Goal: Task Accomplishment & Management: Use online tool/utility

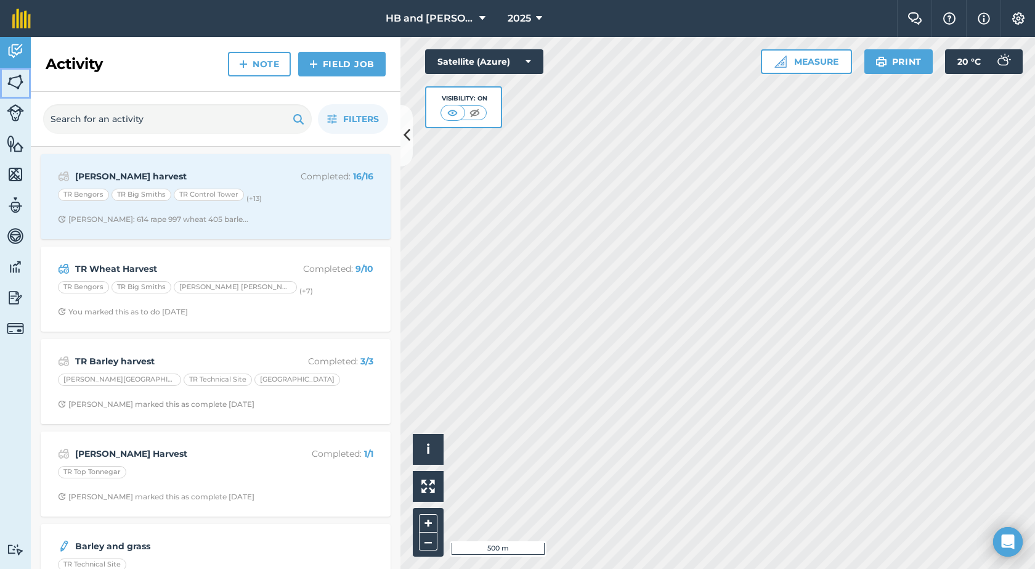
click at [21, 83] on img at bounding box center [15, 82] width 17 height 18
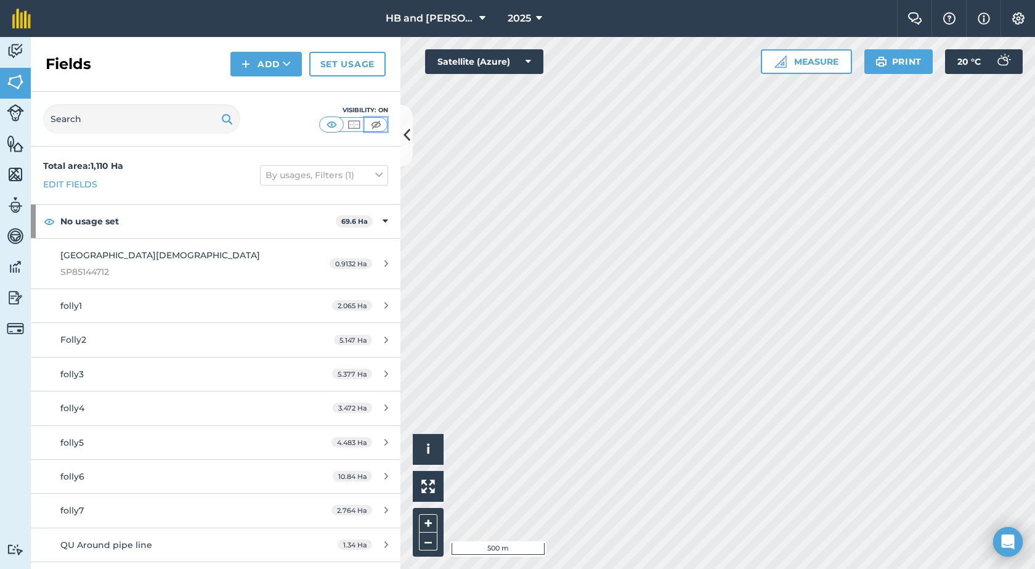
click at [384, 125] on button at bounding box center [376, 125] width 22 height 14
click at [22, 123] on link "Livestock" at bounding box center [15, 114] width 31 height 31
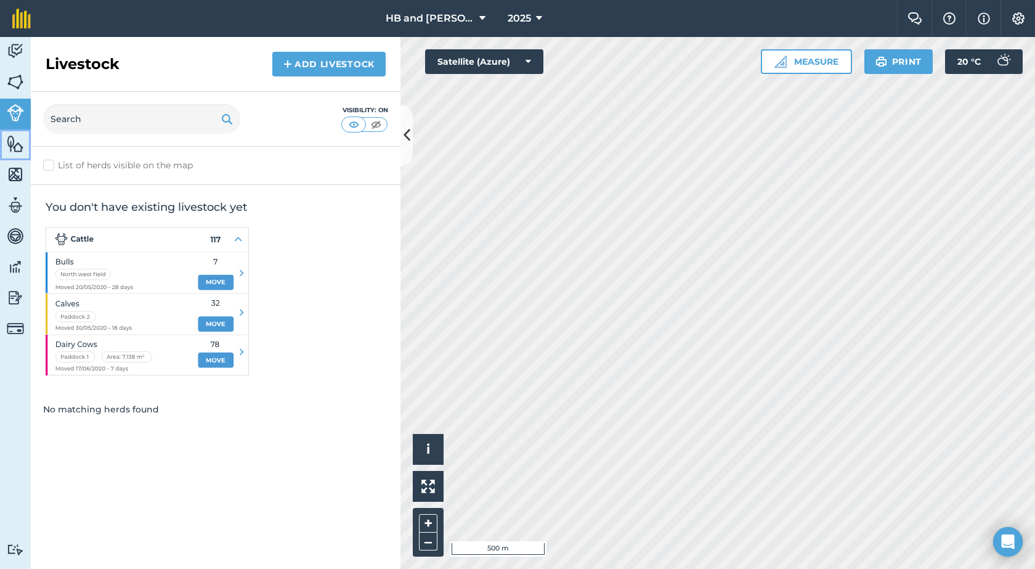
click at [27, 151] on link "Features" at bounding box center [15, 144] width 31 height 31
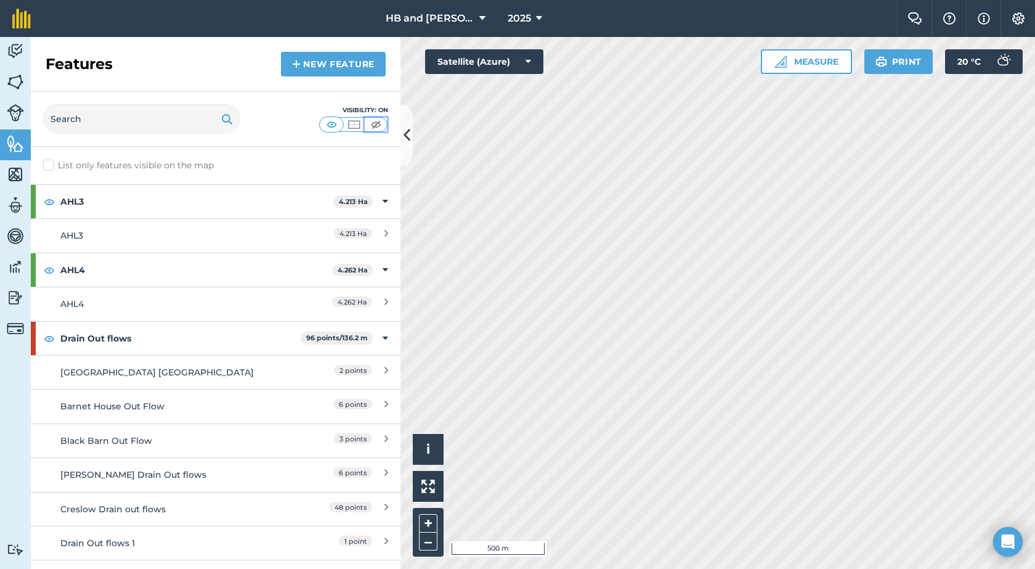
click at [374, 125] on img at bounding box center [375, 124] width 15 height 12
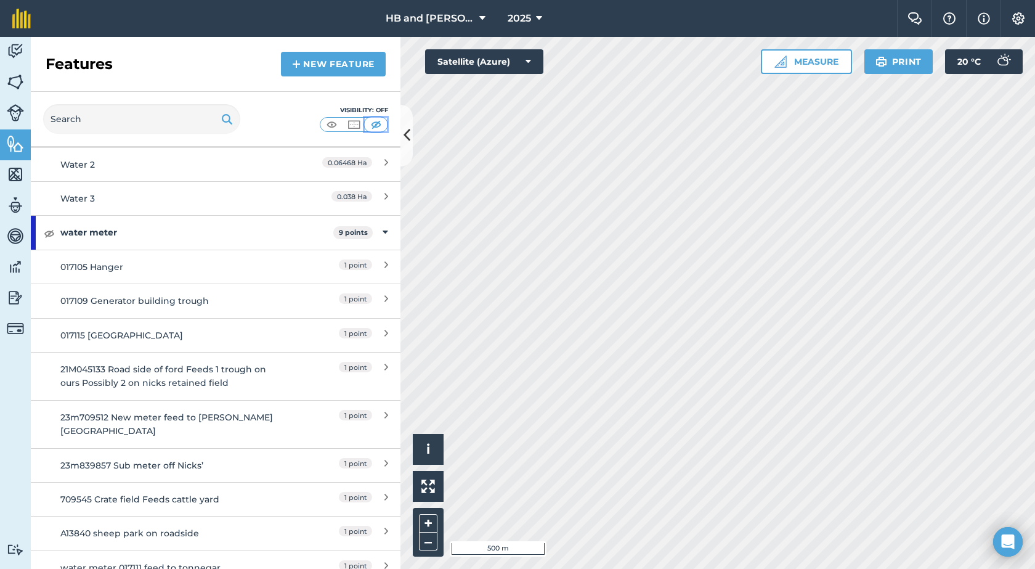
scroll to position [3397, 0]
click at [316, 67] on link "New feature" at bounding box center [333, 64] width 105 height 25
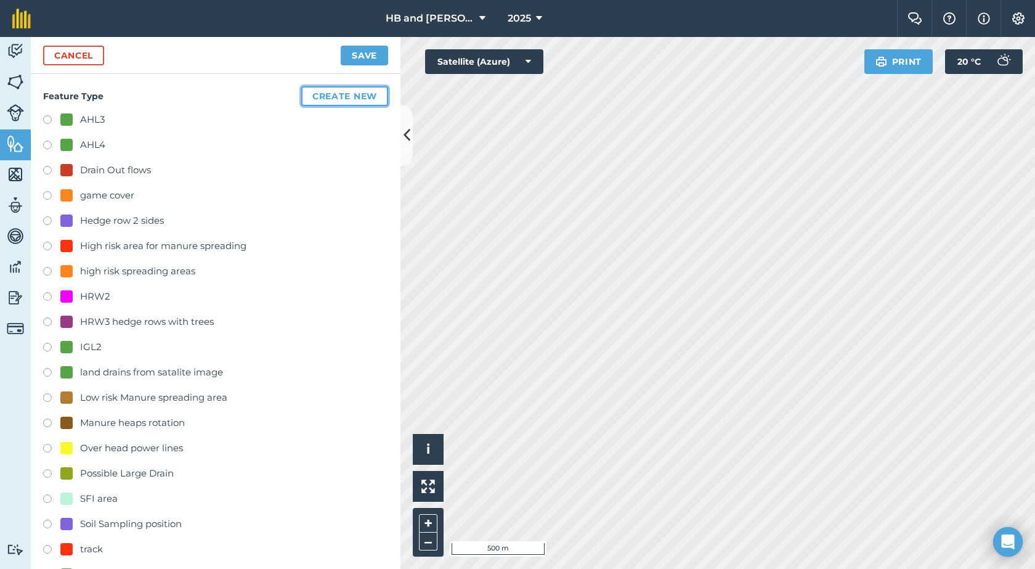
click at [301, 92] on button "Create new" at bounding box center [344, 96] width 87 height 20
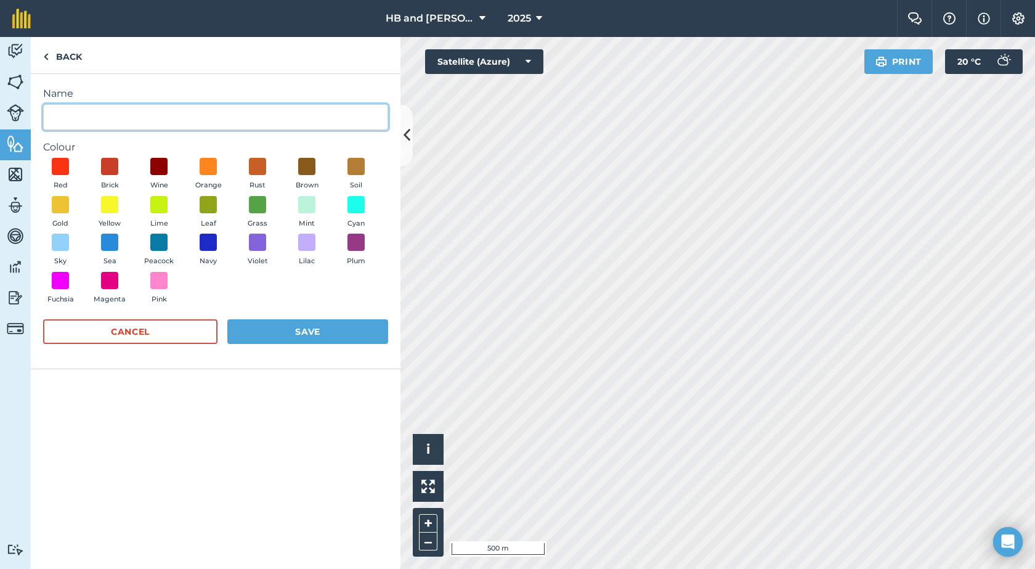
click at [86, 114] on input "Name" at bounding box center [215, 117] width 345 height 26
type input "Area not included in the Development"
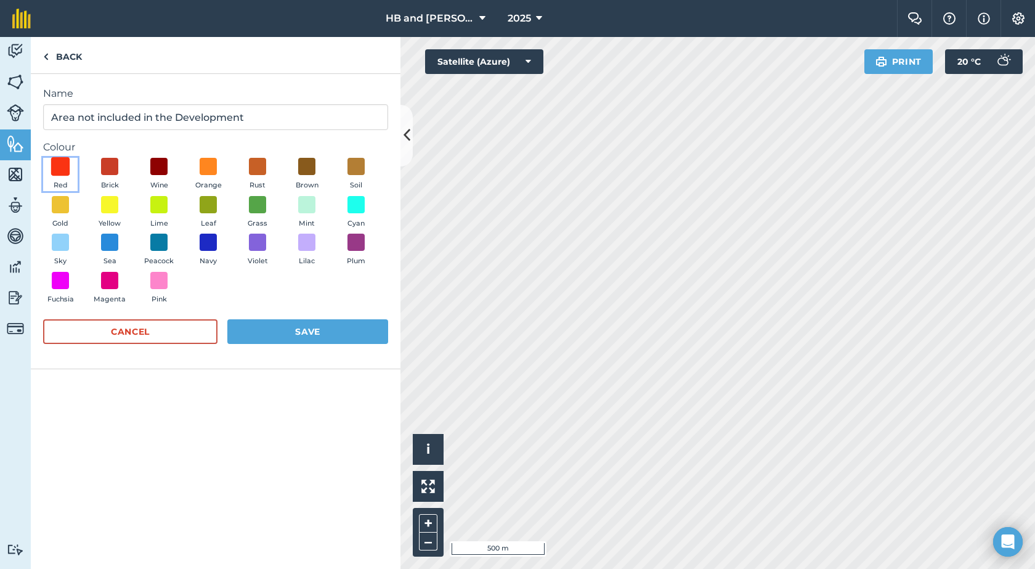
click at [62, 172] on span at bounding box center [60, 166] width 19 height 19
click at [275, 336] on button "Save" at bounding box center [307, 331] width 161 height 25
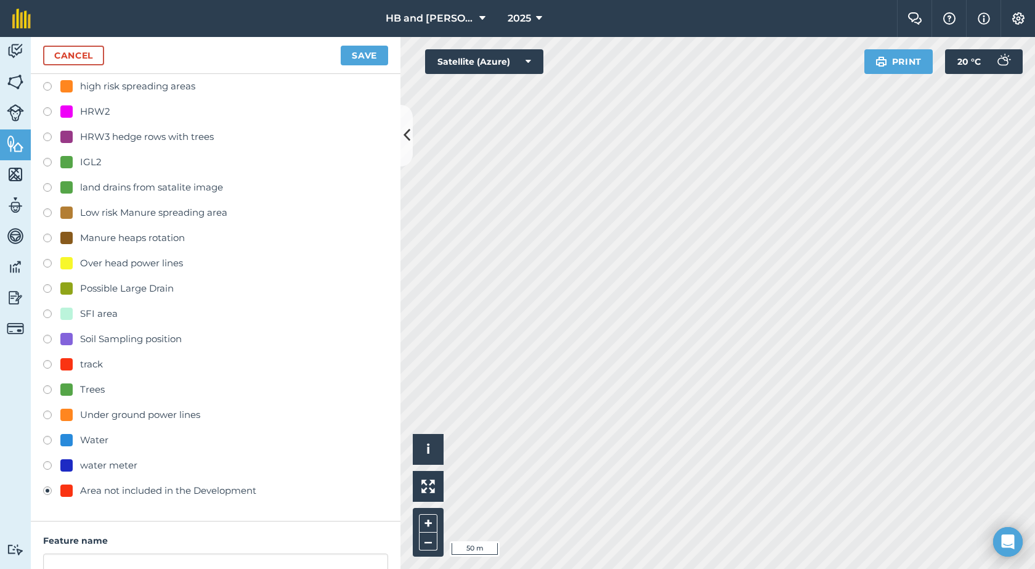
scroll to position [324, 0]
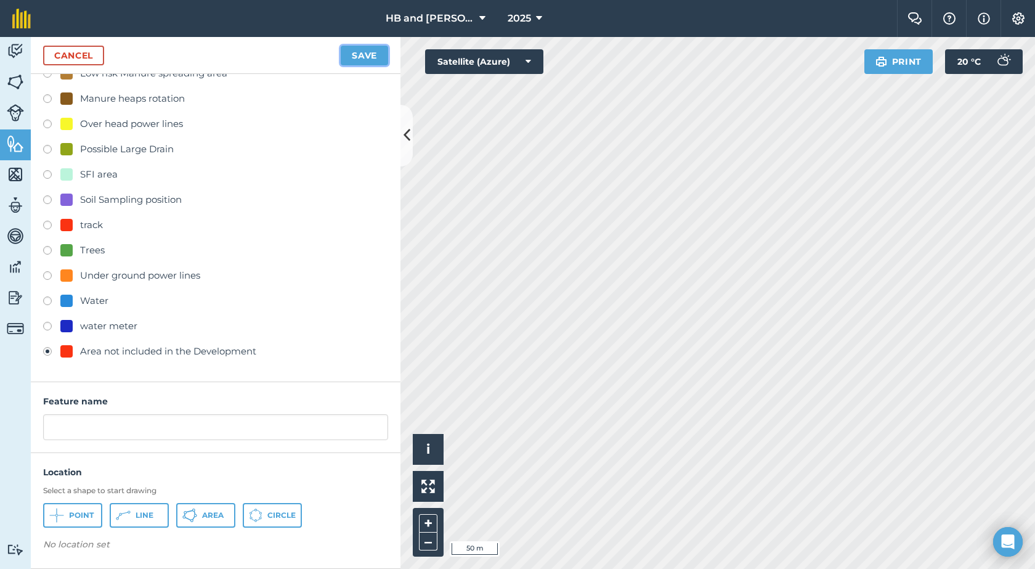
click at [366, 61] on button "Save" at bounding box center [364, 56] width 47 height 20
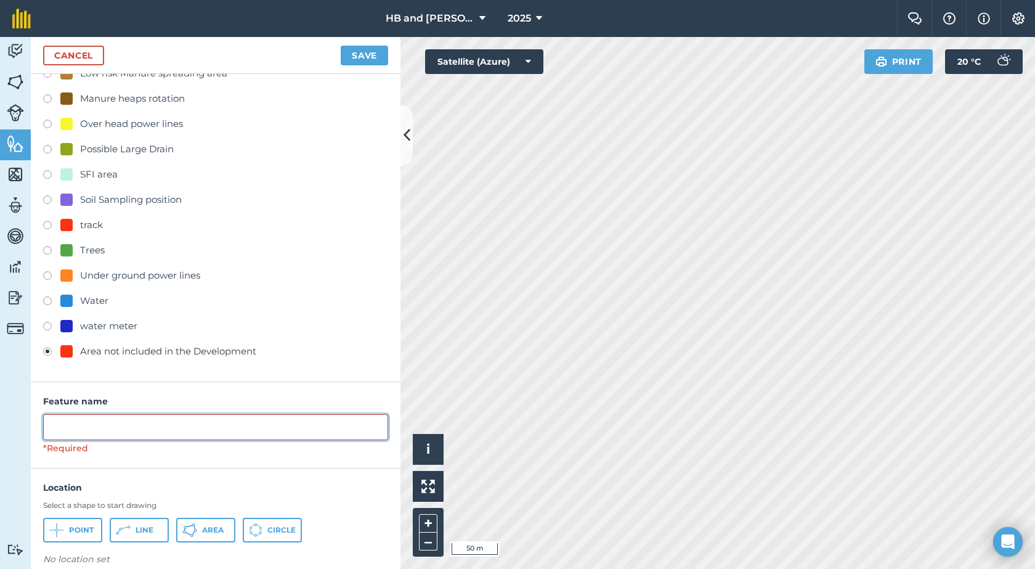
click at [124, 428] on input "text" at bounding box center [215, 427] width 345 height 26
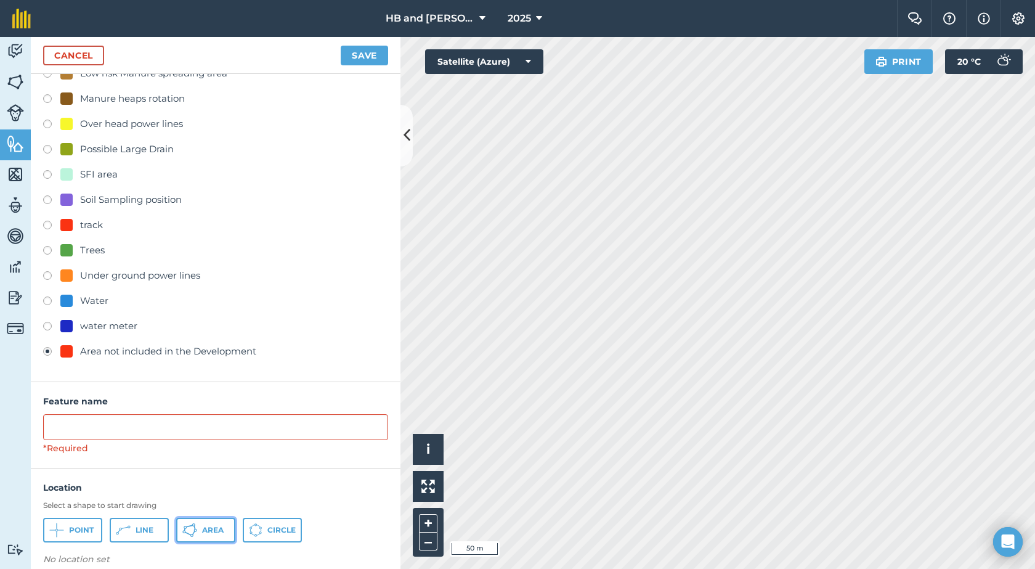
click at [221, 535] on button "Area" at bounding box center [205, 530] width 59 height 25
click at [569, 568] on html "HB and LJ Lear 2025 Farm Chat Help Info Settings HB and LJ Lear - 2025 Reproduc…" at bounding box center [517, 284] width 1035 height 569
click at [203, 529] on span "Area" at bounding box center [213, 530] width 22 height 10
click at [222, 532] on span "Area" at bounding box center [213, 530] width 22 height 10
click at [367, 58] on button "Save" at bounding box center [364, 56] width 47 height 20
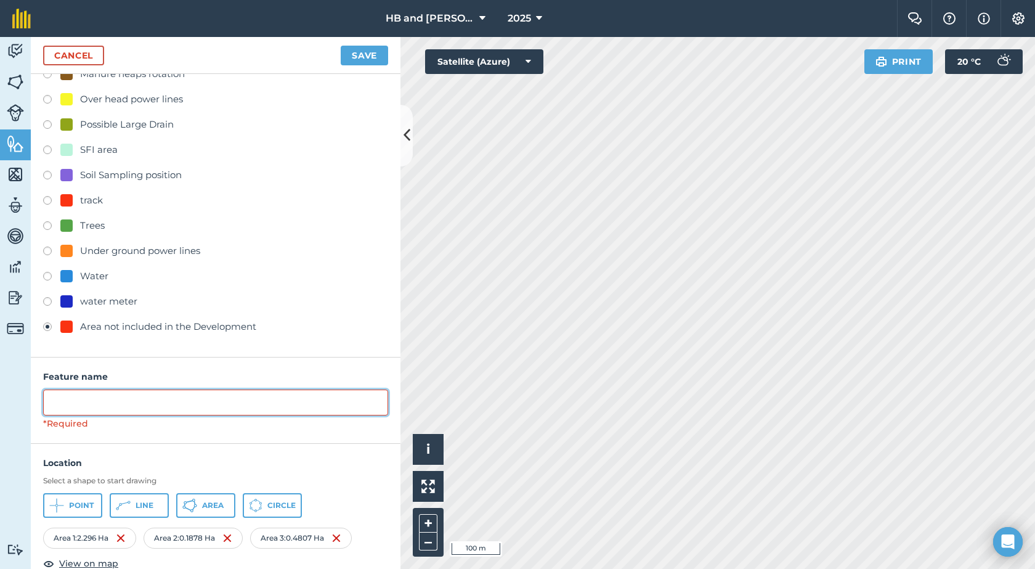
scroll to position [371, 0]
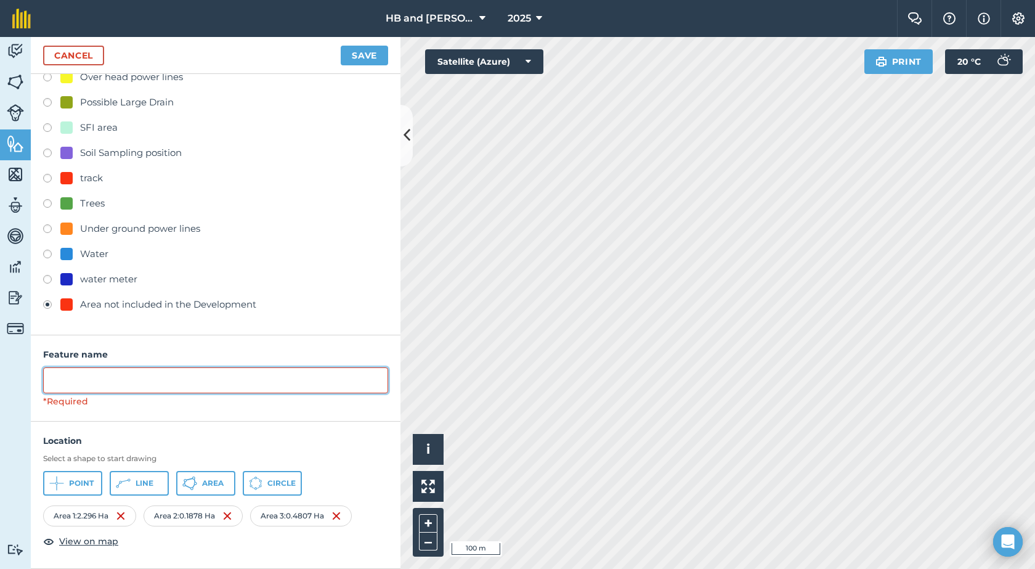
click at [215, 378] on input "text" at bounding box center [215, 380] width 345 height 26
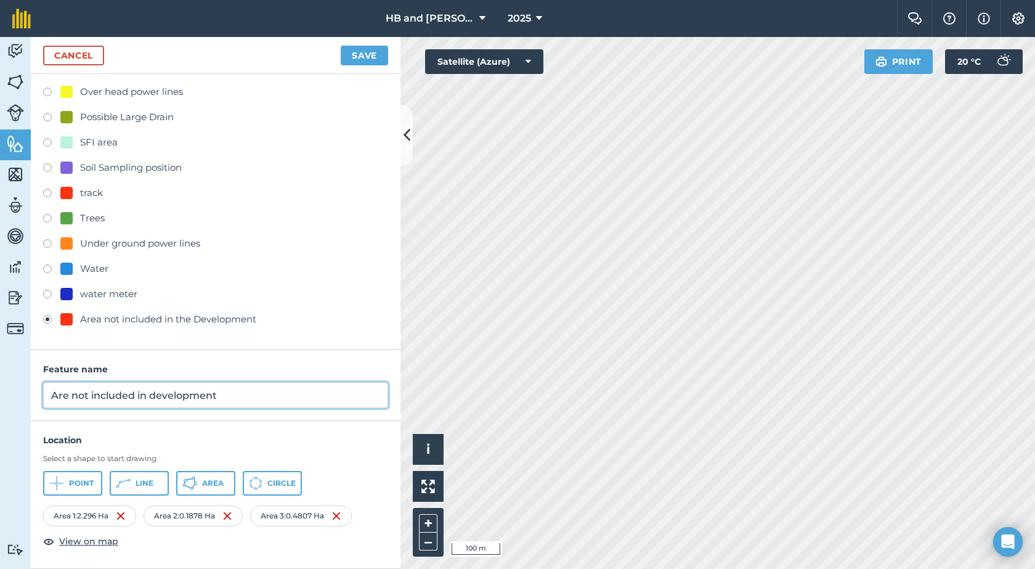
click at [68, 396] on input "Are not included in development" at bounding box center [215, 395] width 345 height 26
type input "Area not included in development"
click at [370, 55] on button "Save" at bounding box center [364, 56] width 47 height 20
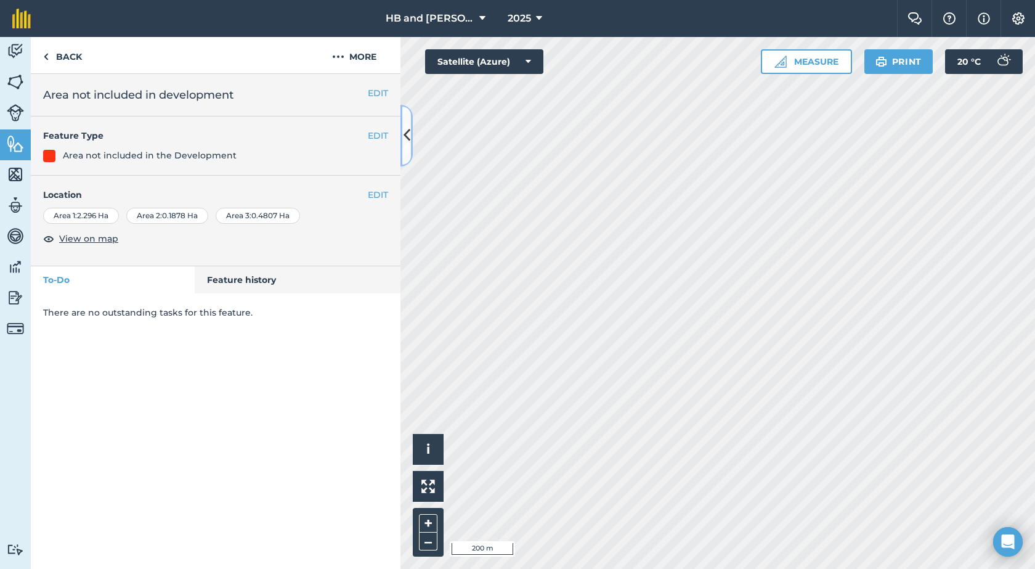
click at [409, 145] on icon at bounding box center [407, 135] width 7 height 22
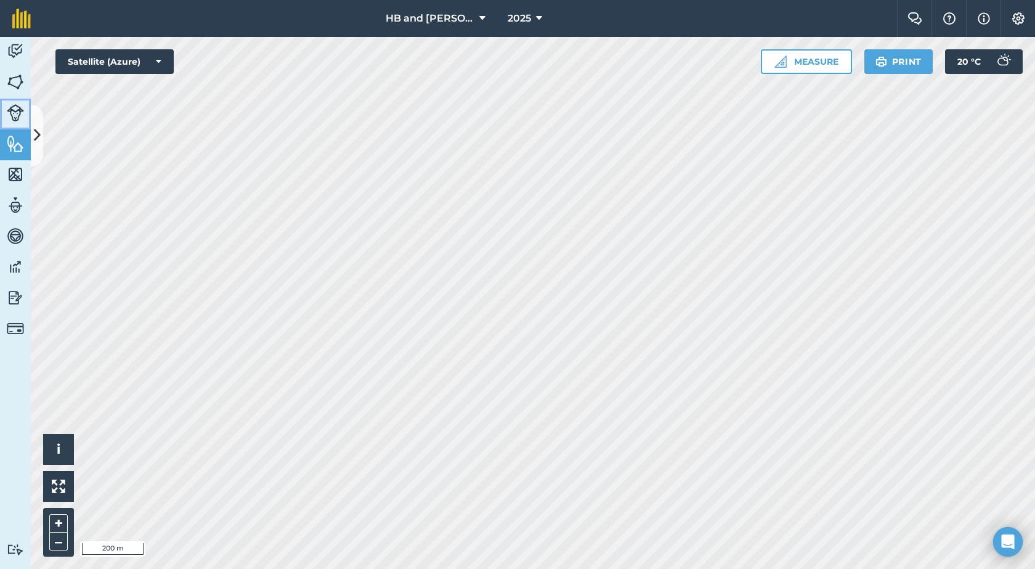
click at [11, 118] on img at bounding box center [15, 112] width 17 height 17
click at [10, 144] on img at bounding box center [15, 143] width 17 height 18
click at [29, 142] on link "Features" at bounding box center [15, 144] width 31 height 31
click at [32, 145] on button at bounding box center [37, 136] width 12 height 62
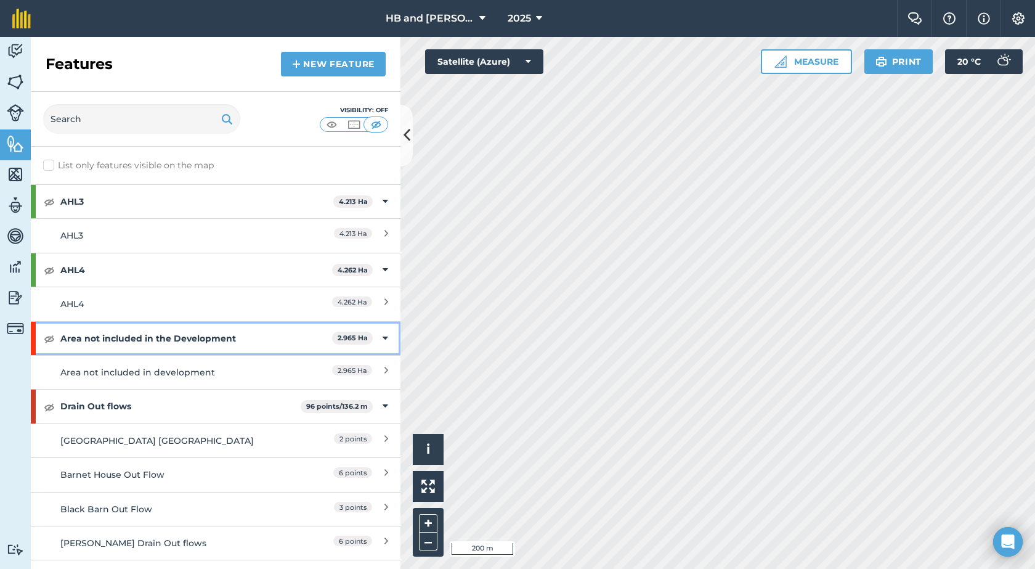
click at [189, 336] on strong "Area not included in the Development" at bounding box center [196, 338] width 272 height 33
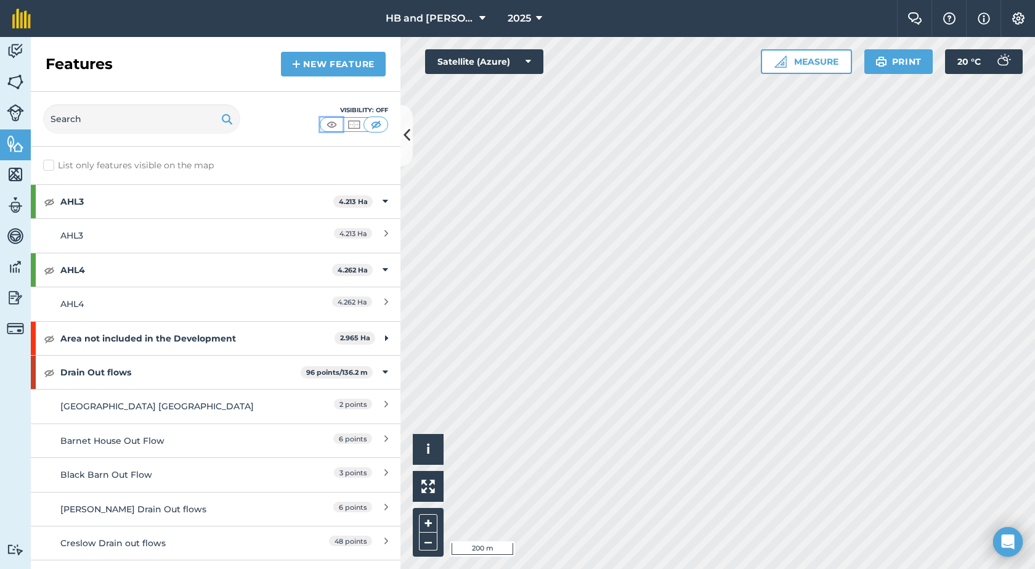
click at [335, 126] on img at bounding box center [331, 124] width 15 height 12
click at [375, 121] on img at bounding box center [375, 124] width 15 height 12
click at [45, 340] on img at bounding box center [49, 338] width 11 height 15
click at [407, 153] on button at bounding box center [406, 136] width 12 height 62
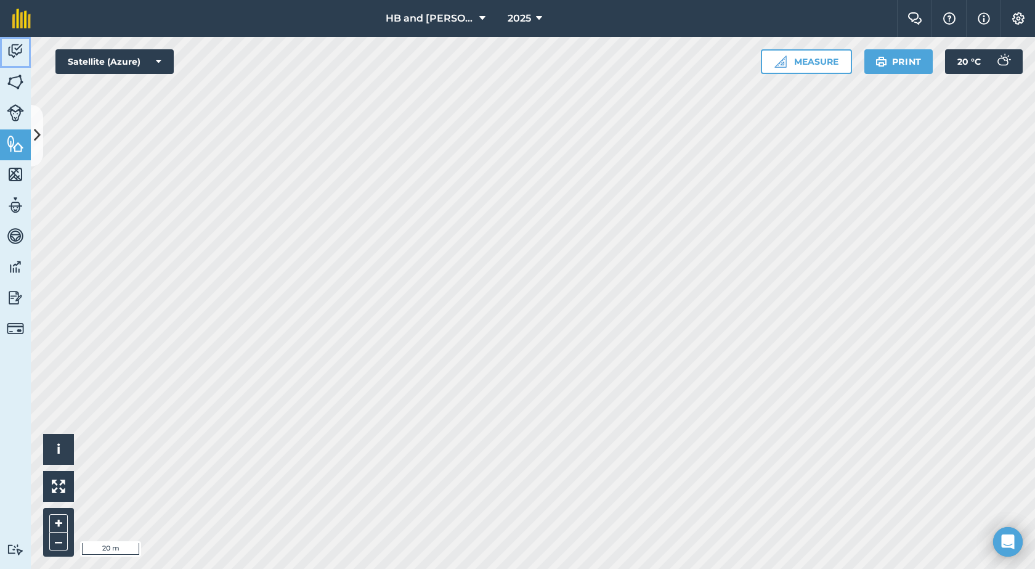
click at [18, 54] on img at bounding box center [15, 51] width 17 height 18
click at [518, 14] on span "2025" at bounding box center [519, 18] width 23 height 15
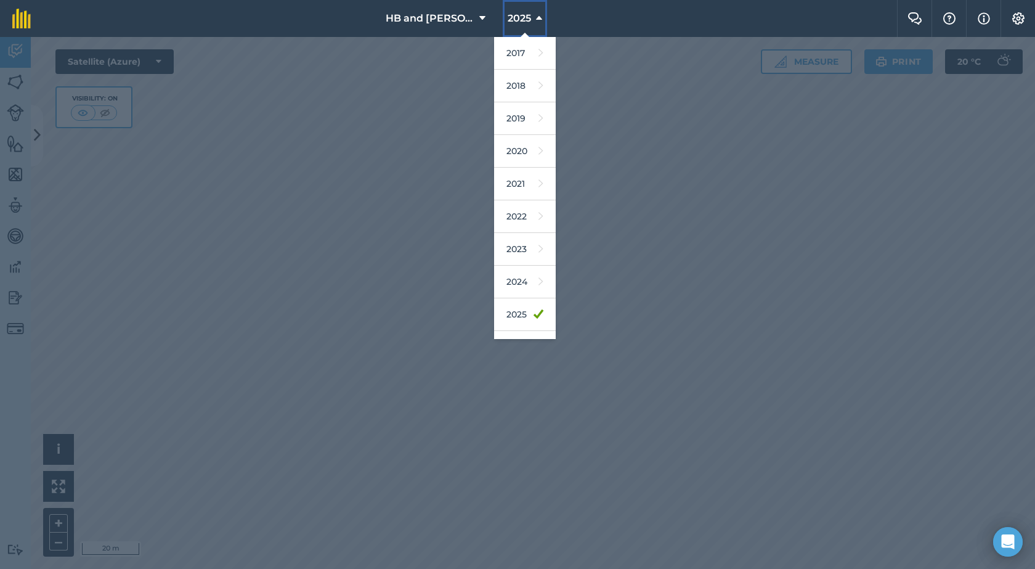
scroll to position [57, 0]
click at [521, 278] on link "2026" at bounding box center [525, 290] width 62 height 33
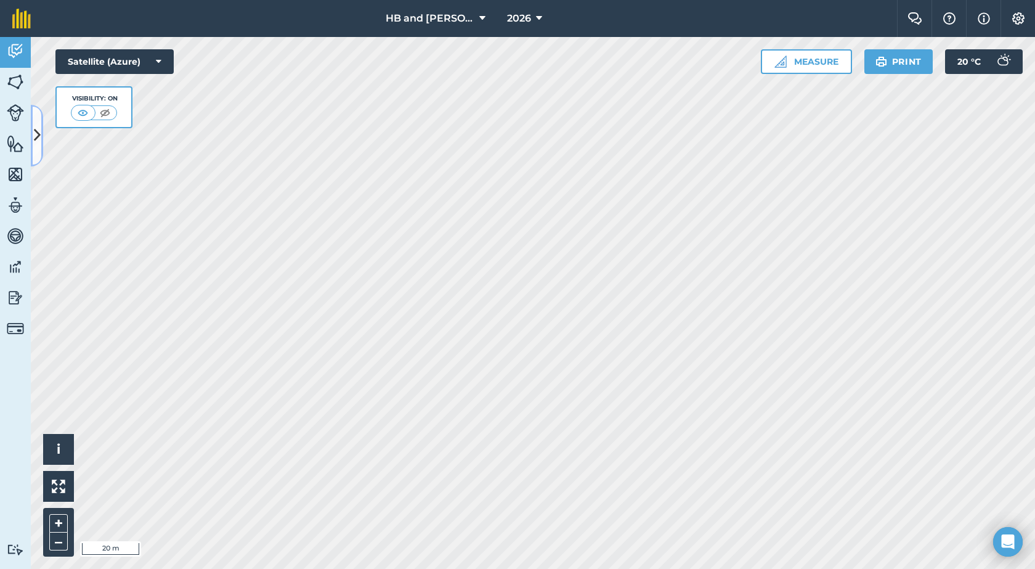
click at [34, 144] on icon at bounding box center [37, 135] width 7 height 22
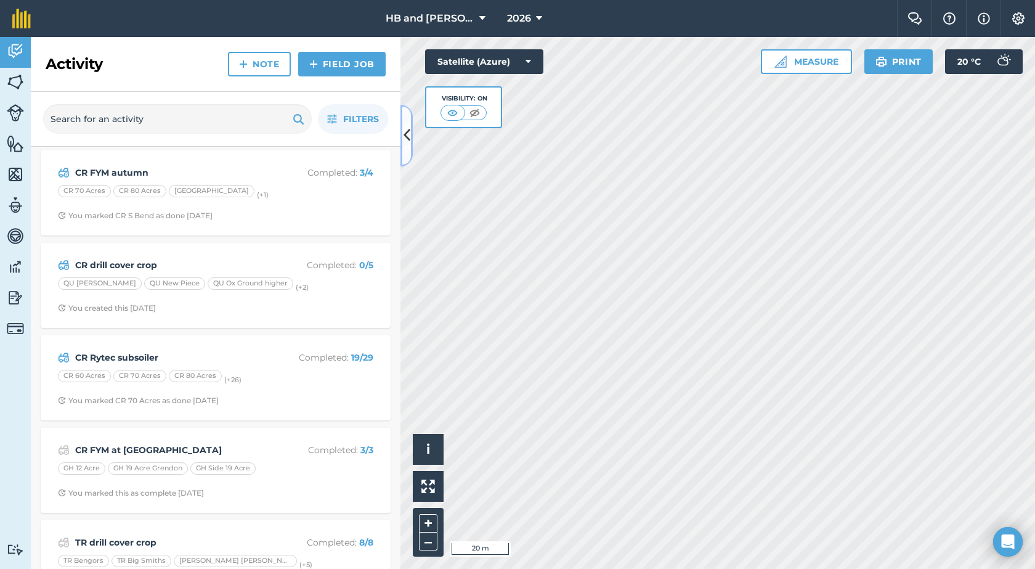
scroll to position [0, 0]
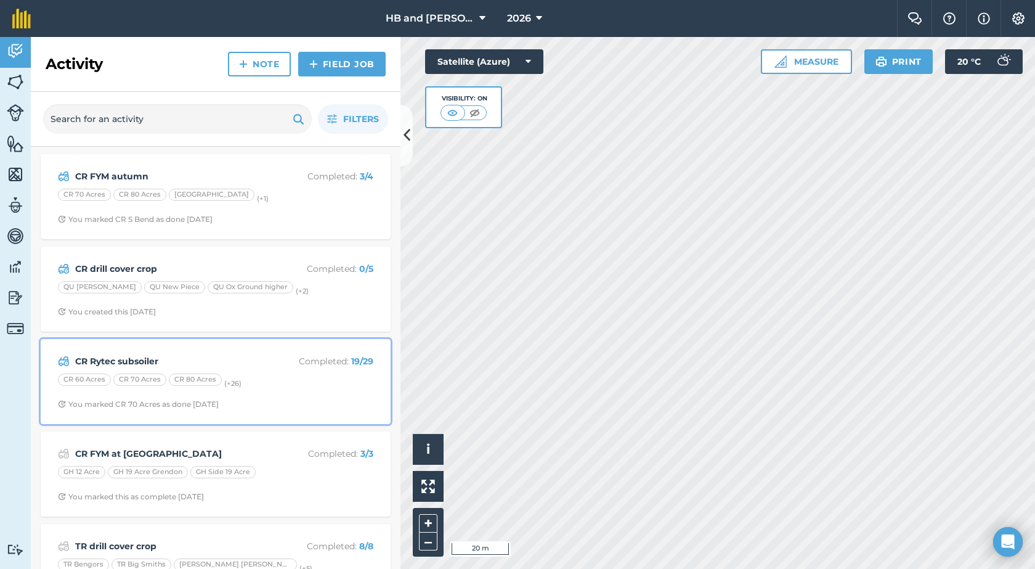
click at [268, 396] on div "CR Rytec subsoiler Completed : 19 / 29 CR 60 Acres CR 70 Acres CR 80 Acres (+ 2…" at bounding box center [215, 381] width 335 height 70
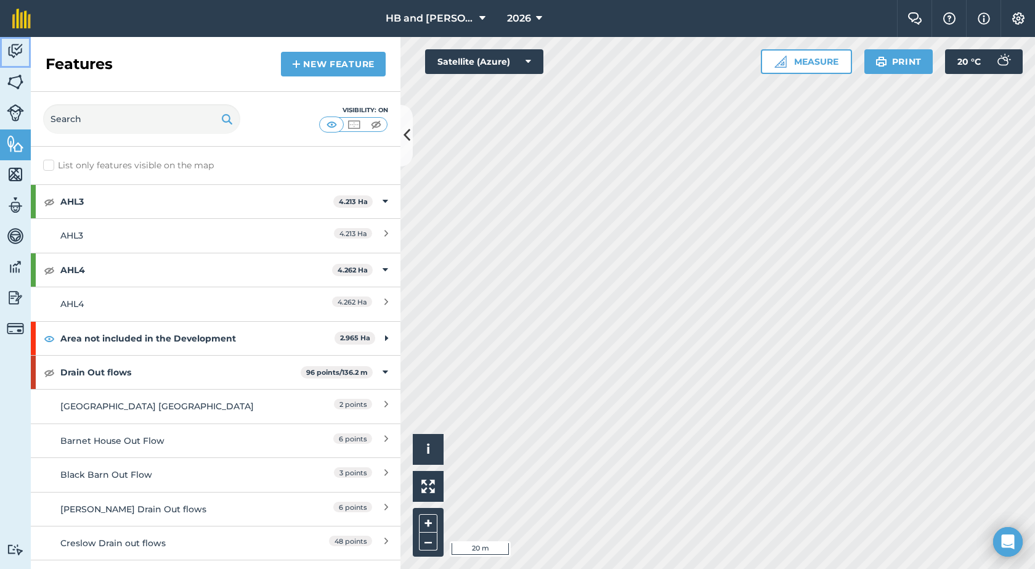
click at [12, 56] on img at bounding box center [15, 51] width 17 height 18
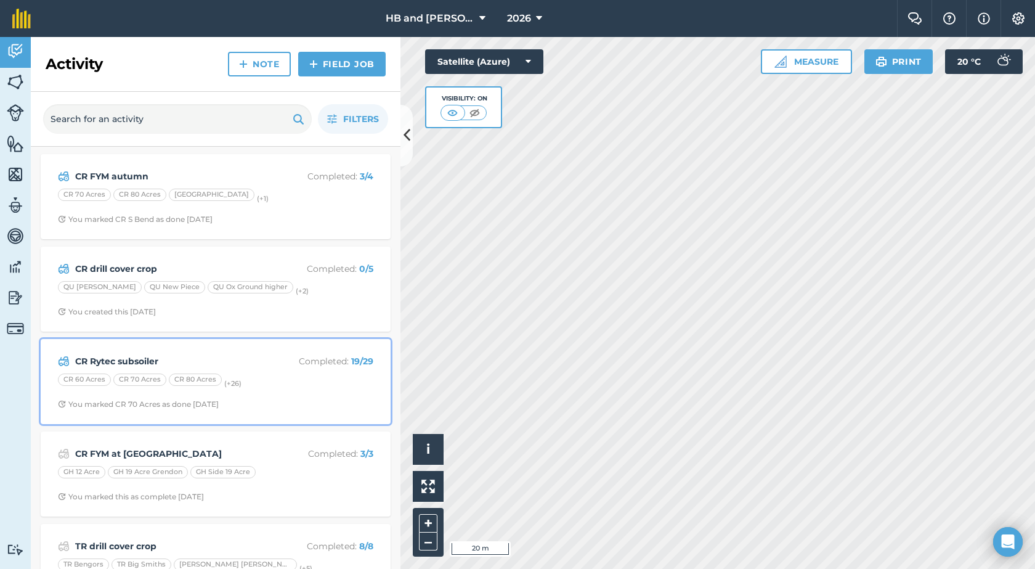
click at [251, 355] on strong "CR Rytec subsoiler" at bounding box center [172, 361] width 195 height 14
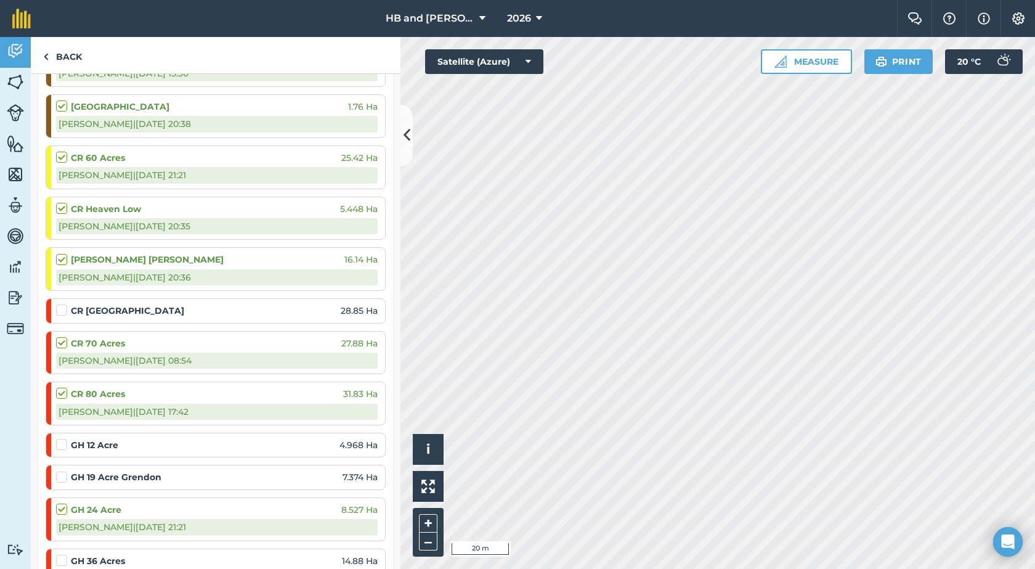
scroll to position [739, 0]
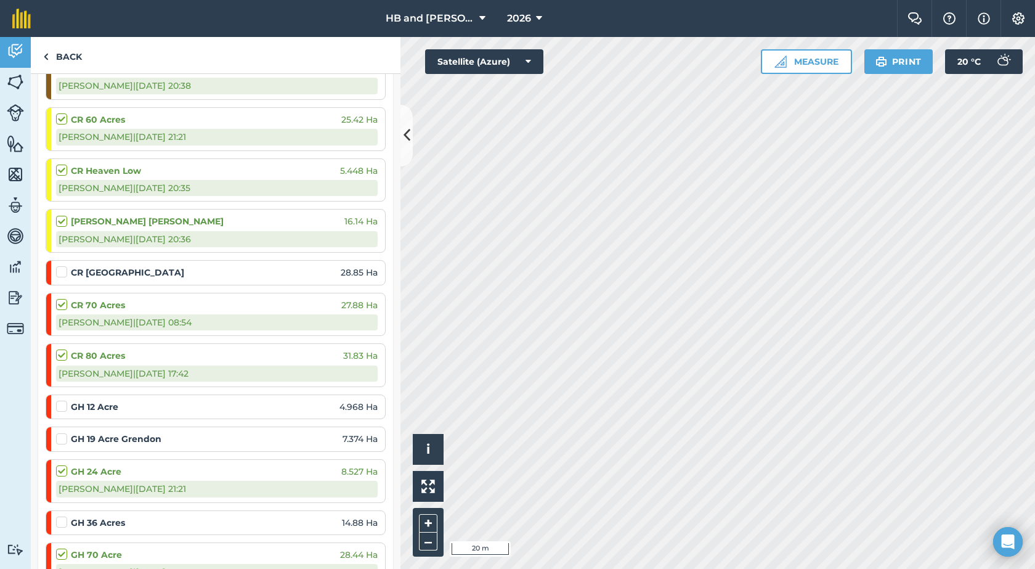
click at [63, 266] on label at bounding box center [63, 266] width 15 height 0
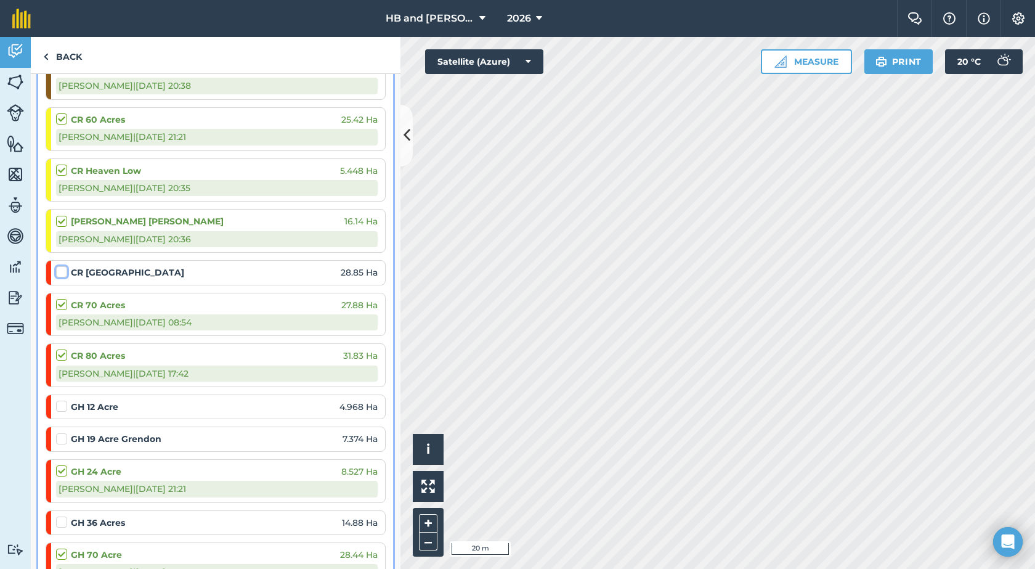
click at [63, 269] on input "checkbox" at bounding box center [60, 270] width 8 height 8
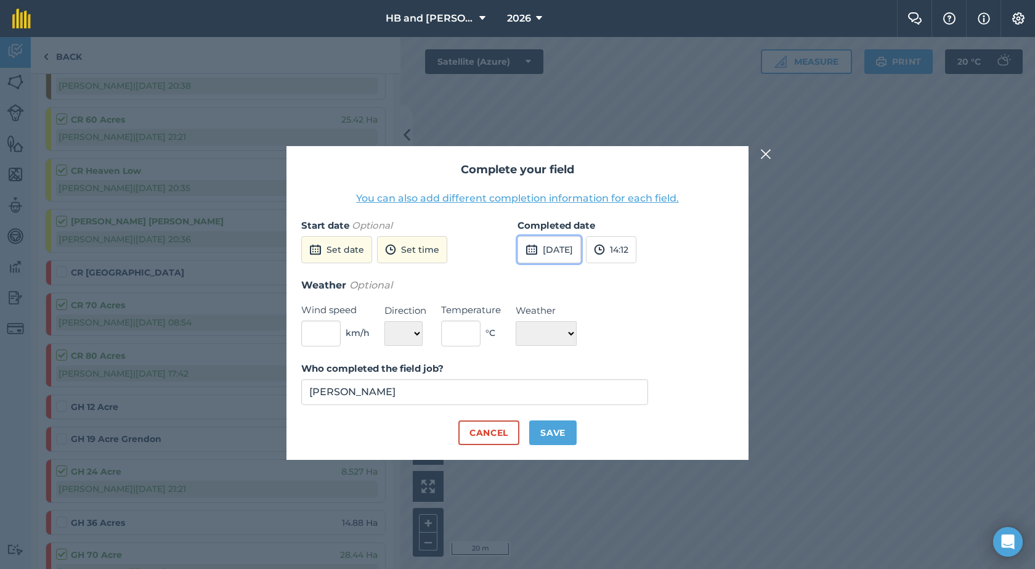
click at [581, 246] on button "22nd Aug 2025" at bounding box center [549, 249] width 63 height 27
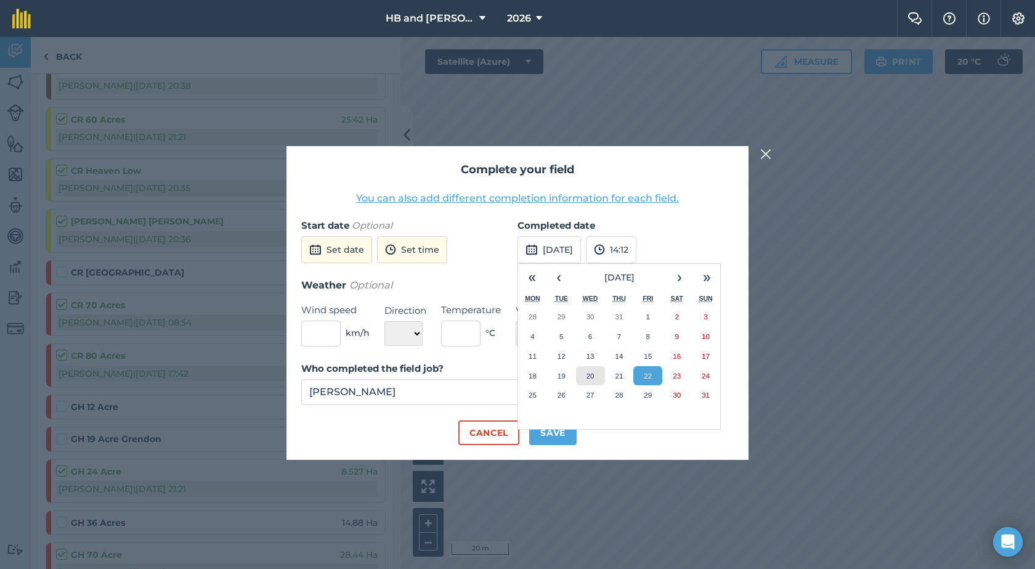
click at [595, 376] on button "20" at bounding box center [590, 376] width 29 height 20
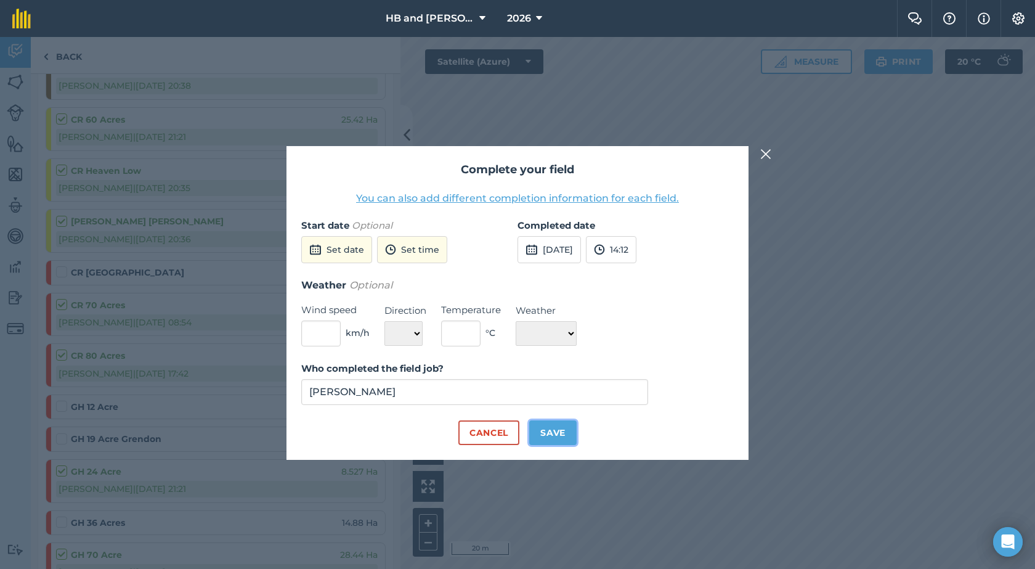
click at [550, 431] on button "Save" at bounding box center [552, 432] width 47 height 25
checkbox input "true"
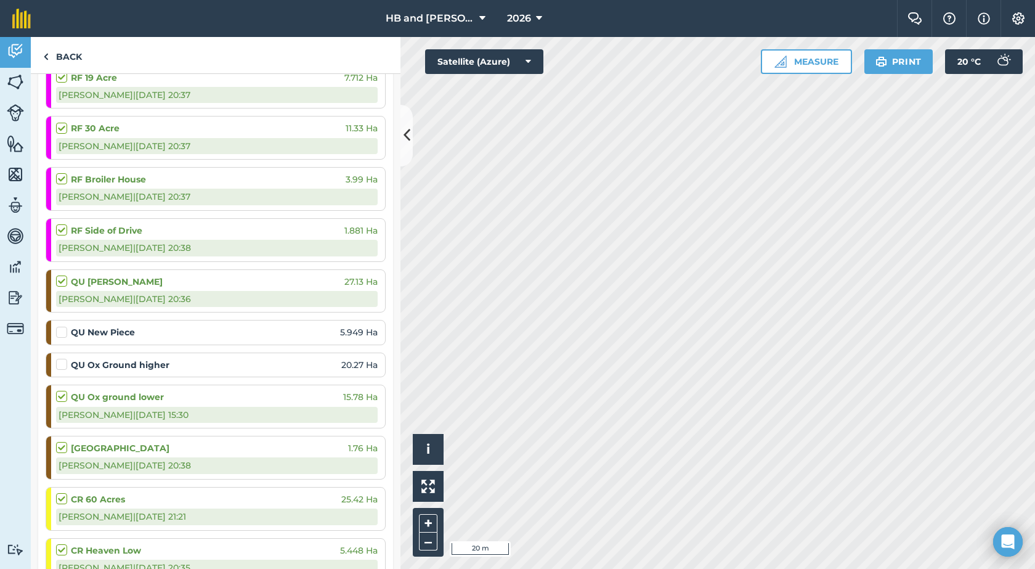
scroll to position [370, 0]
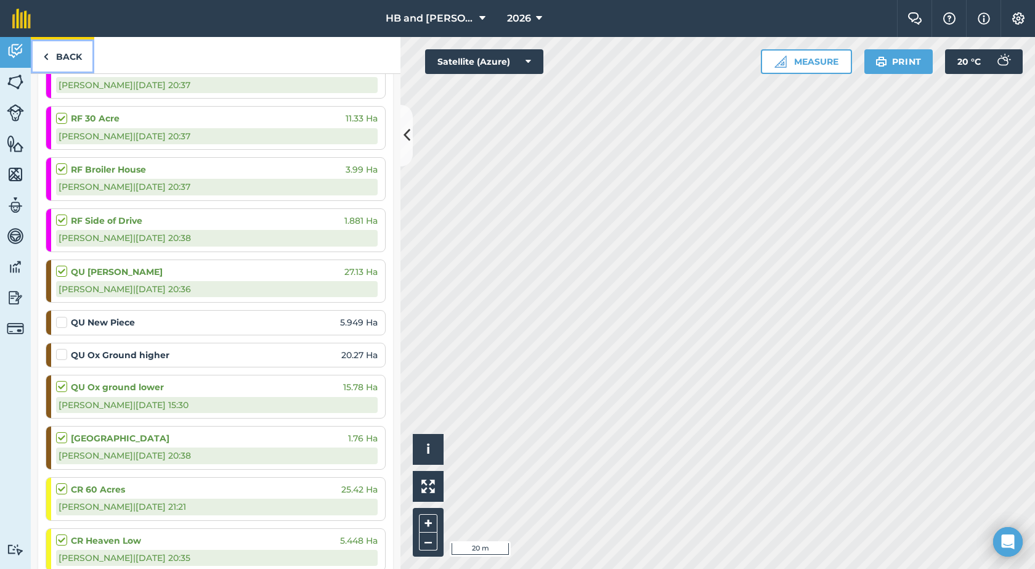
click at [45, 46] on link "Back" at bounding box center [62, 55] width 63 height 36
